Goal: Find specific page/section: Find specific page/section

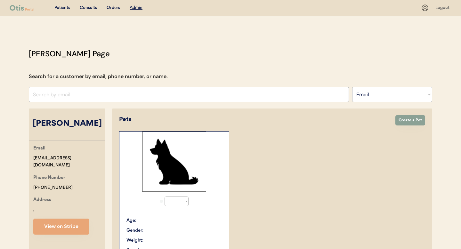
select select ""Email""
select select "true"
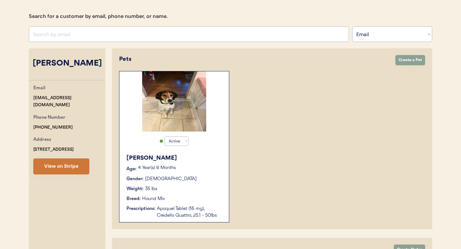
scroll to position [57, 0]
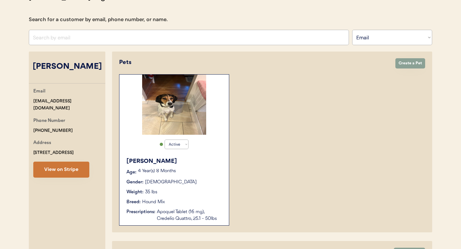
click at [69, 168] on button "View on Stripe" at bounding box center [61, 170] width 56 height 16
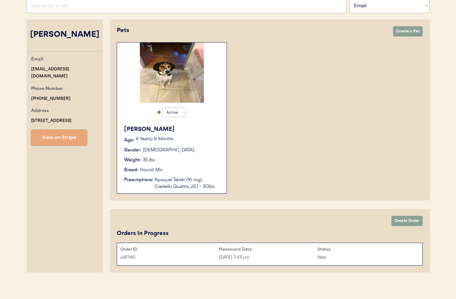
scroll to position [0, 0]
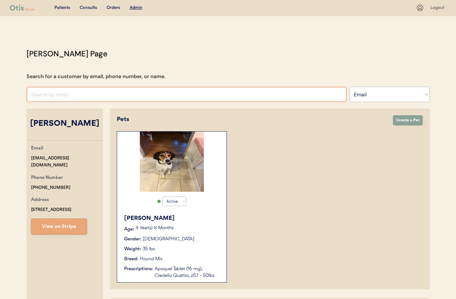
click at [96, 97] on input "input" at bounding box center [187, 94] width 320 height 15
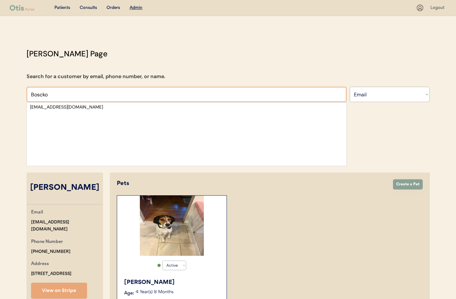
type input "Boscko"
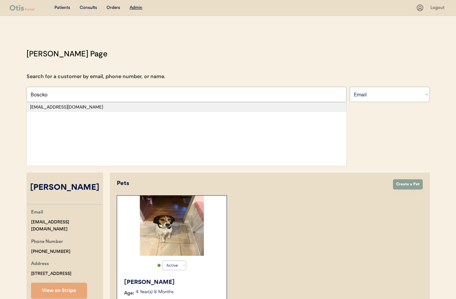
click at [75, 107] on div "rachelrbosko@gmail.com" at bounding box center [186, 107] width 313 height 6
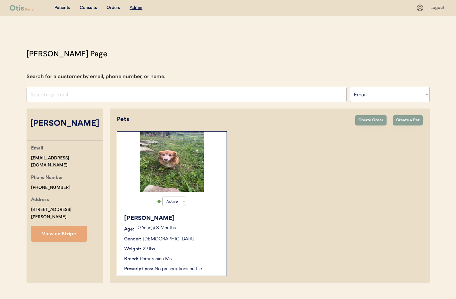
scroll to position [13, 0]
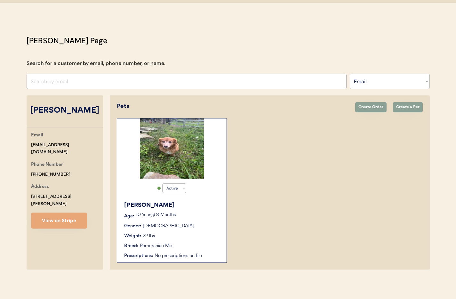
click at [176, 215] on p "10 Year(s) 8 Months" at bounding box center [178, 215] width 85 height 4
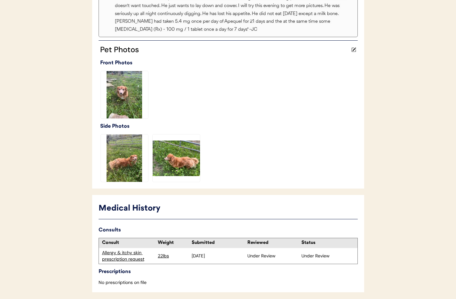
scroll to position [189, 0]
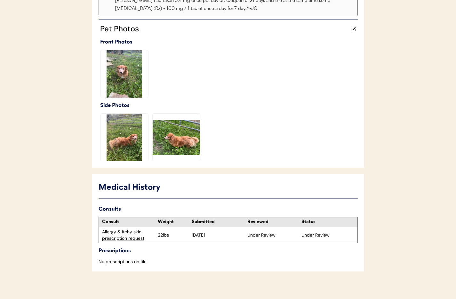
click at [120, 233] on div "Allergy & itchy skin prescription request" at bounding box center [128, 235] width 52 height 12
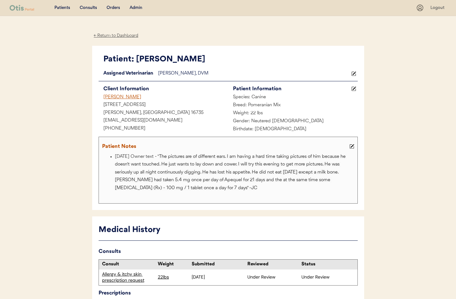
click at [110, 36] on div "← Return to Dashboard" at bounding box center [116, 35] width 48 height 7
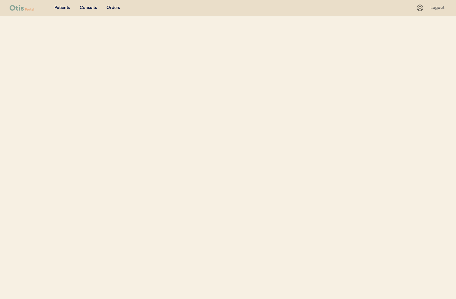
select select ""Email""
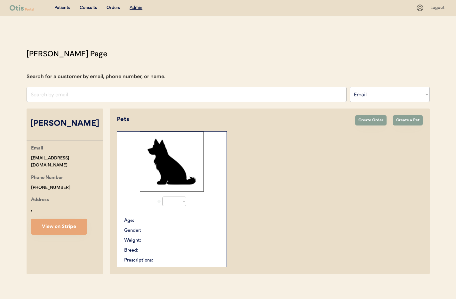
select select "true"
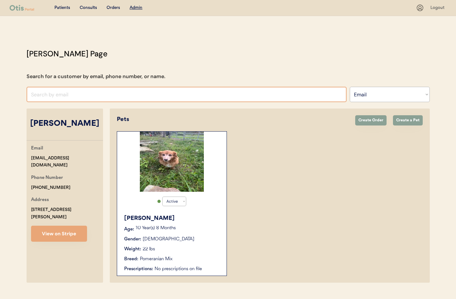
click at [124, 96] on input "input" at bounding box center [187, 94] width 320 height 15
click at [138, 97] on input "input" at bounding box center [187, 94] width 320 height 15
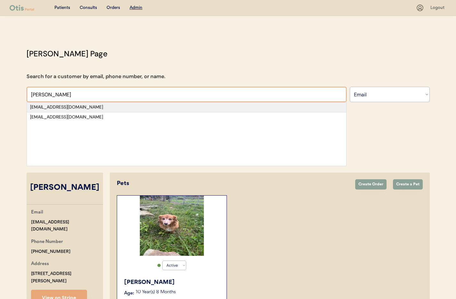
type input "Garris"
click at [115, 109] on div "alygarris@gmail.com" at bounding box center [186, 107] width 313 height 6
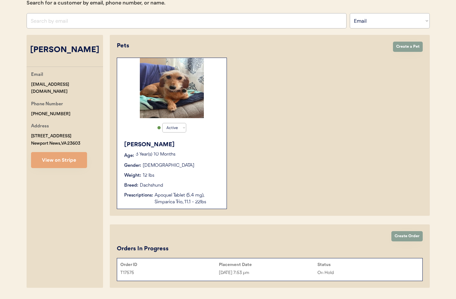
scroll to position [92, 0]
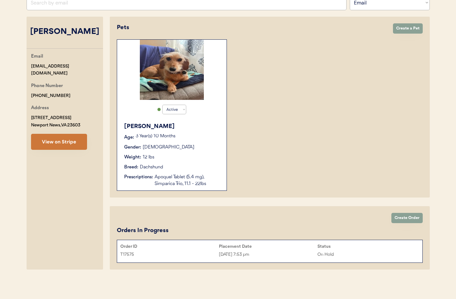
click at [60, 144] on button "View on Stripe" at bounding box center [59, 142] width 56 height 16
drag, startPoint x: 61, startPoint y: 88, endPoint x: 10, endPoint y: 87, distance: 50.9
click at [9, 87] on div "Patients Consults Orders Admin Logout Otis Admin Page Search for a customer by …" at bounding box center [228, 103] width 456 height 391
copy div "+15035090355"
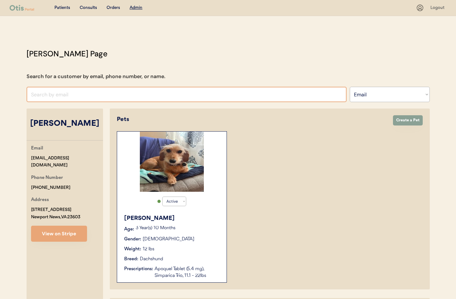
click at [100, 94] on input "input" at bounding box center [187, 94] width 320 height 15
type input "john Free"
click at [390, 98] on select "Search By Name Email Phone Number" at bounding box center [390, 94] width 80 height 15
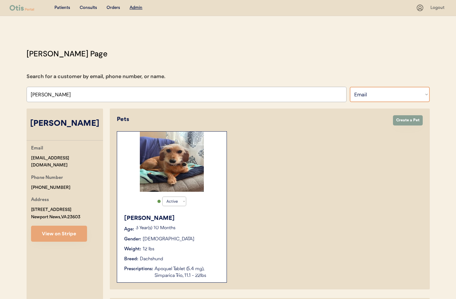
click at [368, 95] on select "Search By Name Email Phone Number" at bounding box center [390, 94] width 80 height 15
select select ""Name""
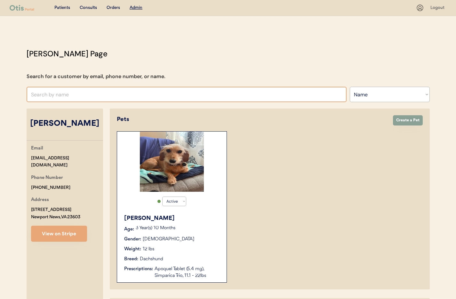
click at [100, 92] on input "text" at bounding box center [187, 94] width 320 height 15
type input "John fr"
type input "John free"
type input "John fre"
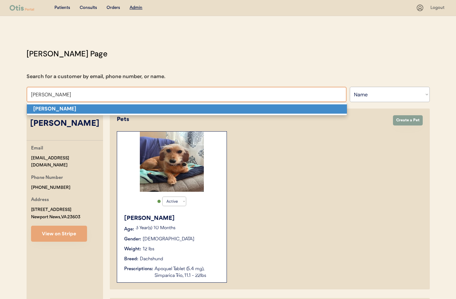
click at [107, 110] on p "John Free" at bounding box center [187, 108] width 320 height 9
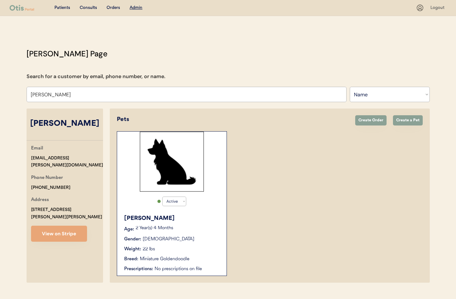
scroll to position [13, 0]
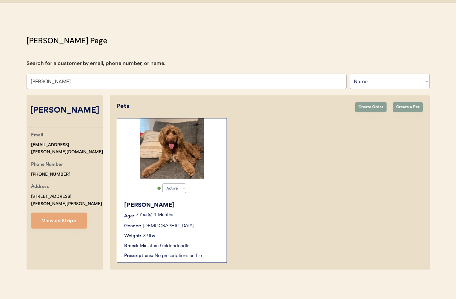
type input "John Free"
click at [209, 205] on div "Gracie" at bounding box center [172, 205] width 96 height 9
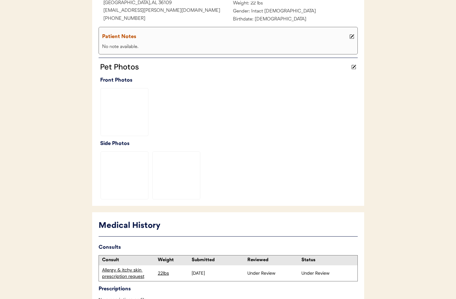
scroll to position [162, 0]
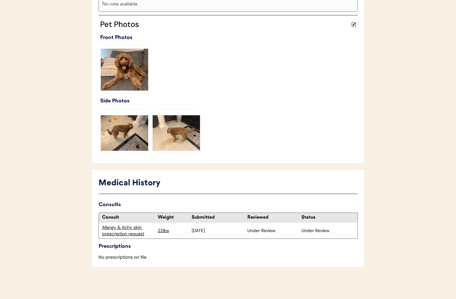
click at [127, 234] on div "Allergy & itchy skin prescription request" at bounding box center [128, 230] width 52 height 12
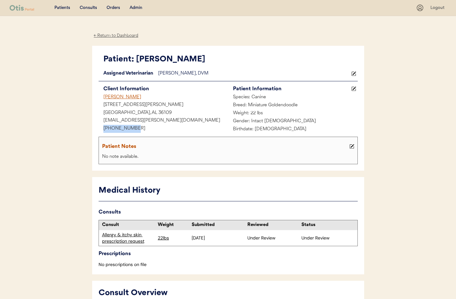
drag, startPoint x: 136, startPoint y: 128, endPoint x: 102, endPoint y: 126, distance: 34.0
click at [99, 126] on div "+13343096106" at bounding box center [164, 129] width 130 height 8
copy div "+13343096106"
click at [134, 6] on div "Admin" at bounding box center [136, 8] width 13 height 6
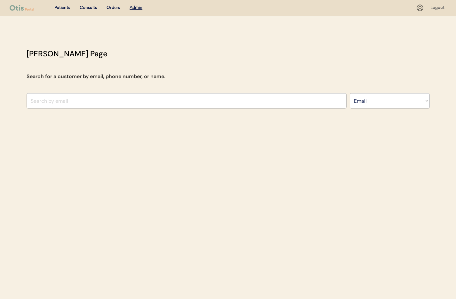
select select ""Email""
click at [94, 100] on input "input" at bounding box center [187, 100] width 320 height 15
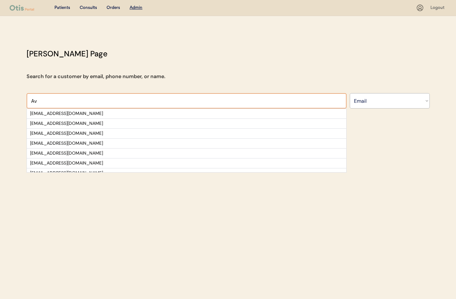
type input "A"
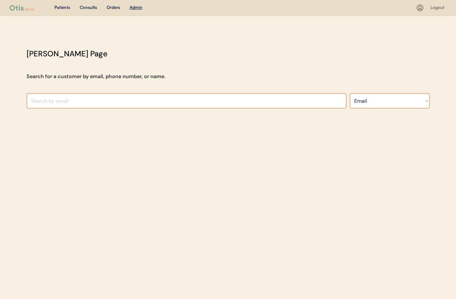
click at [379, 107] on select "Search By Name Email Phone Number" at bounding box center [390, 100] width 80 height 15
select select ""Name""
click at [159, 99] on input "text" at bounding box center [187, 100] width 320 height 15
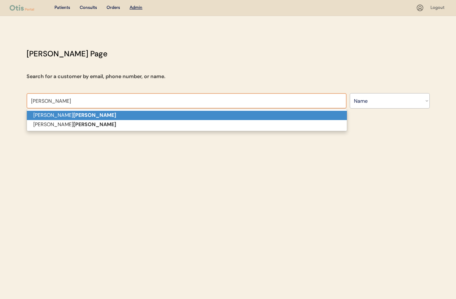
click at [127, 117] on p "[PERSON_NAME]" at bounding box center [187, 115] width 320 height 9
type input "[PERSON_NAME]"
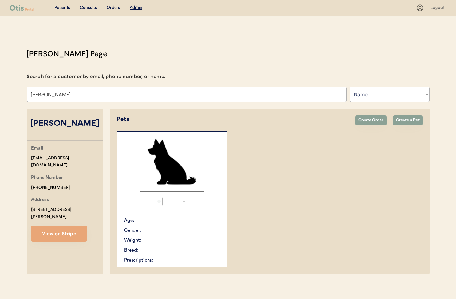
select select "true"
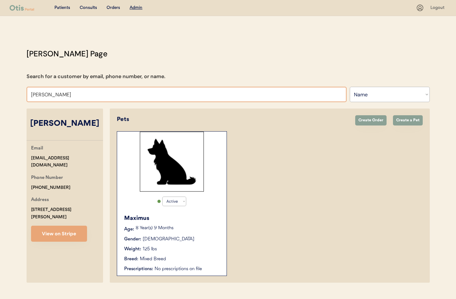
click at [80, 95] on input "[PERSON_NAME]" at bounding box center [187, 94] width 320 height 15
drag, startPoint x: 52, startPoint y: 95, endPoint x: 0, endPoint y: 93, distance: 52.2
click at [0, 93] on div "Patients Consults Orders Admin Logout [PERSON_NAME] Admin Page Search for a cus…" at bounding box center [228, 156] width 456 height 312
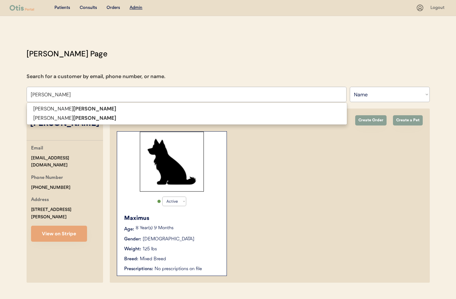
click at [41, 117] on p "[PERSON_NAME]" at bounding box center [187, 118] width 320 height 9
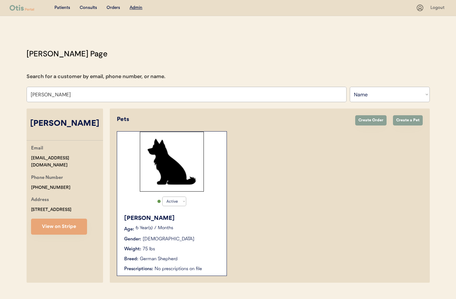
scroll to position [13, 0]
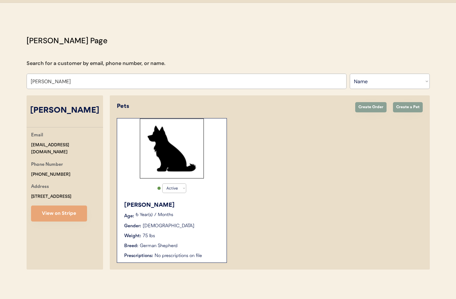
type input "[PERSON_NAME]"
click at [215, 210] on div "[PERSON_NAME] Age: [DEMOGRAPHIC_DATA] Year(s) 7 Months Gender: [DEMOGRAPHIC_DAT…" at bounding box center [171, 230] width 103 height 65
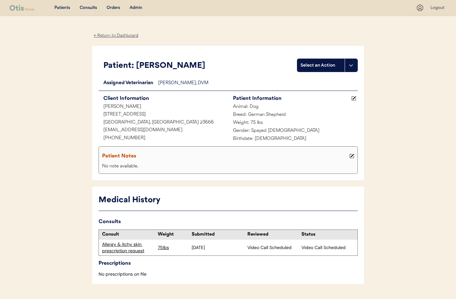
scroll to position [17, 0]
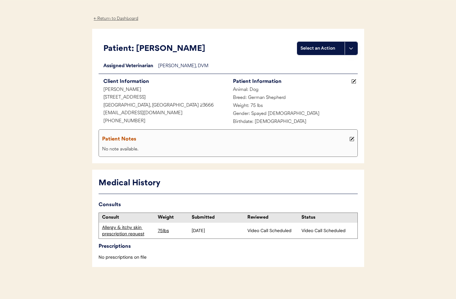
click at [114, 233] on div "Allergy & itchy skin prescription request" at bounding box center [128, 230] width 52 height 12
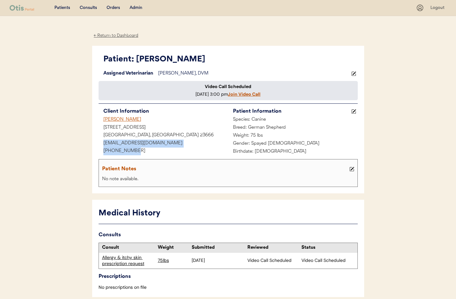
drag, startPoint x: 115, startPoint y: 155, endPoint x: 87, endPoint y: 152, distance: 28.0
drag, startPoint x: 170, startPoint y: 164, endPoint x: 163, endPoint y: 164, distance: 6.8
click at [170, 164] on div "Assigned Veterinarian Dr. Clanin, DVM Video Call Scheduled Monday August 18th, …" at bounding box center [228, 128] width 259 height 117
drag, startPoint x: 138, startPoint y: 158, endPoint x: 105, endPoint y: 157, distance: 32.7
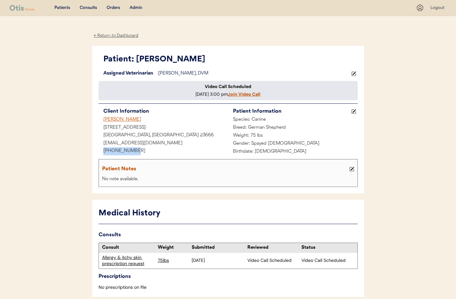
click at [101, 155] on div "+17573098109" at bounding box center [164, 151] width 130 height 8
copy div "+17573098109"
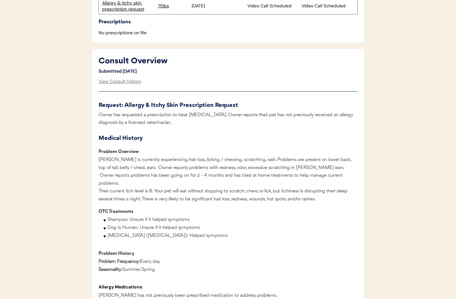
scroll to position [255, 0]
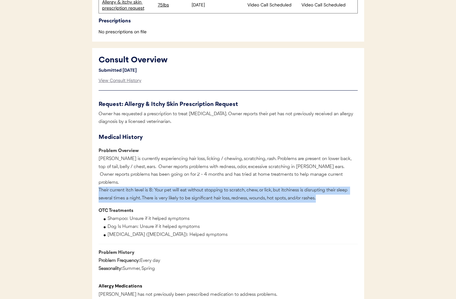
drag, startPoint x: 321, startPoint y: 206, endPoint x: 111, endPoint y: 197, distance: 209.5
copy div "Their current itch level is 8: Your pet will eat without stopping to scratch, c…"
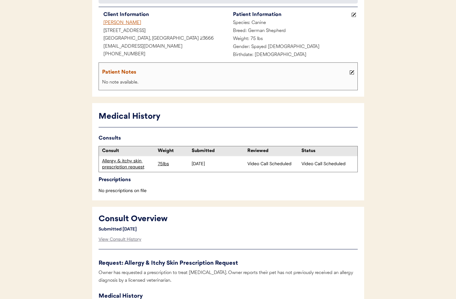
scroll to position [0, 0]
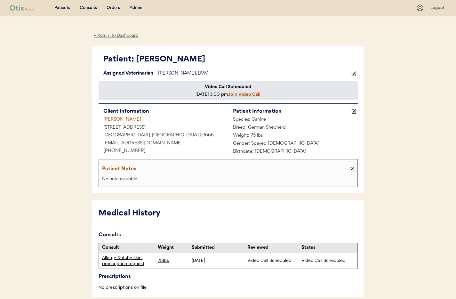
click at [133, 6] on div "Admin" at bounding box center [136, 8] width 13 height 6
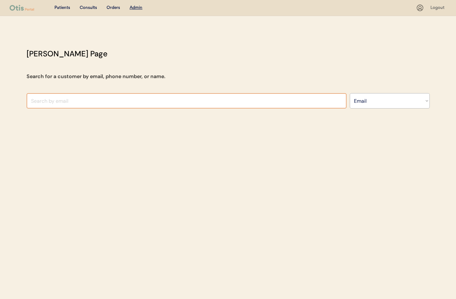
click at [81, 99] on input "input" at bounding box center [187, 100] width 320 height 15
click at [386, 102] on select "Search By Name Email Phone Number" at bounding box center [390, 100] width 80 height 15
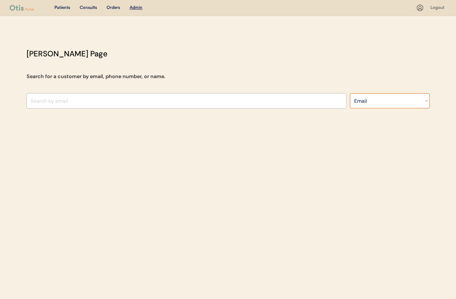
select select ""Name""
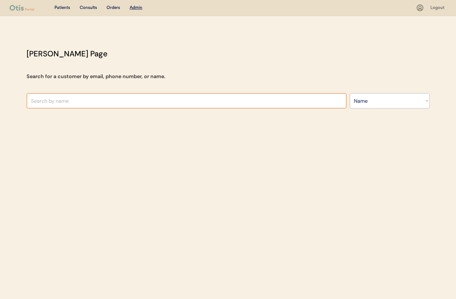
click at [97, 103] on input "text" at bounding box center [187, 100] width 320 height 15
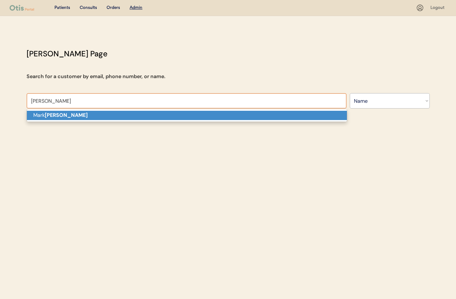
click at [95, 112] on p "[PERSON_NAME]" at bounding box center [187, 115] width 320 height 9
type input "[PERSON_NAME]"
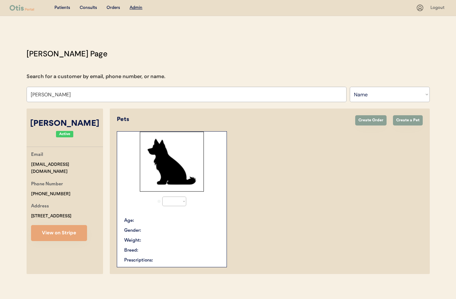
select select "true"
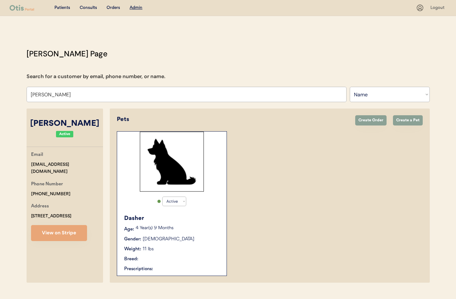
scroll to position [27, 0]
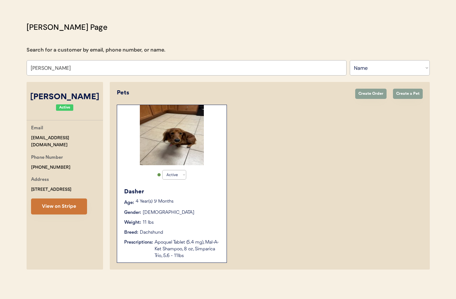
type input "[PERSON_NAME]"
click at [56, 203] on button "View on Stripe" at bounding box center [59, 206] width 56 height 16
